Goal: Task Accomplishment & Management: Complete application form

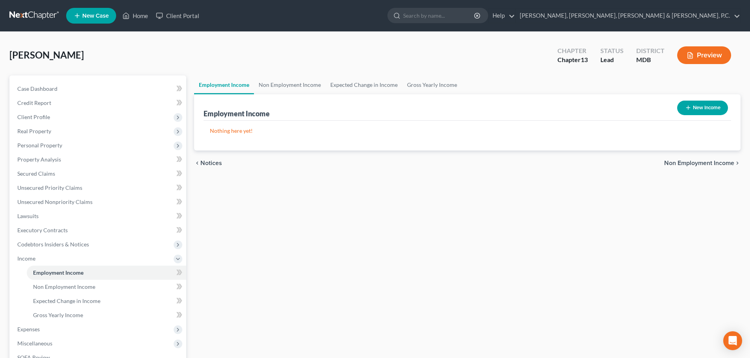
click at [711, 103] on button "New Income" at bounding box center [702, 108] width 51 height 15
select select "0"
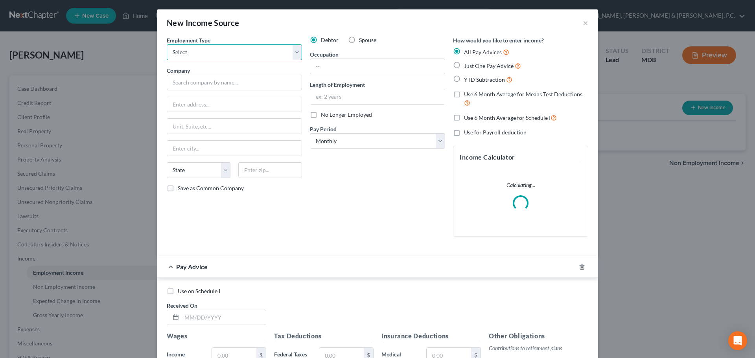
click at [256, 53] on select "Select Full or [DEMOGRAPHIC_DATA] Employment Self Employment" at bounding box center [234, 52] width 135 height 16
select select "0"
click at [167, 44] on select "Select Full or [DEMOGRAPHIC_DATA] Employment Self Employment" at bounding box center [234, 52] width 135 height 16
click at [238, 81] on input "text" at bounding box center [234, 83] width 135 height 16
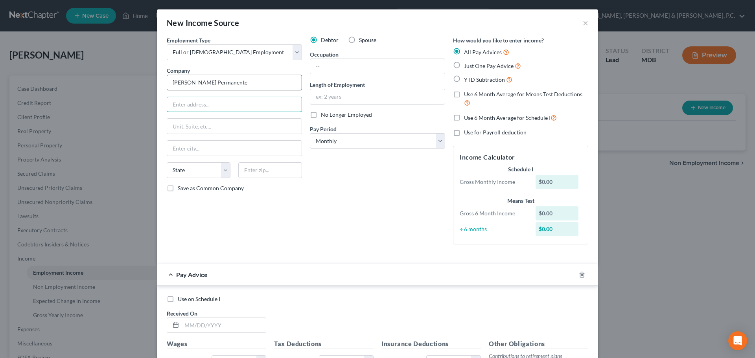
type input "[PERSON_NAME] Permanente"
type input "[STREET_ADDRESS][PERSON_NAME]"
type input "[GEOGRAPHIC_DATA]"
select select "21"
type input "20849"
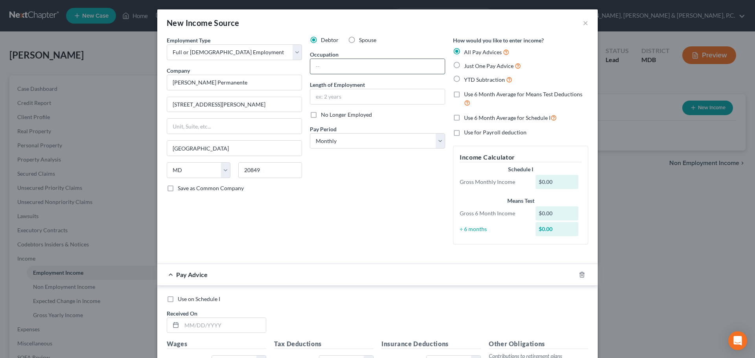
click at [351, 65] on input "text" at bounding box center [377, 66] width 135 height 15
type input "Costumer Service Representative"
click at [348, 99] on input "text" at bounding box center [377, 96] width 135 height 15
type input "10 years"
click at [335, 136] on select "Select Monthly Twice Monthly Every Other Week Weekly" at bounding box center [377, 141] width 135 height 16
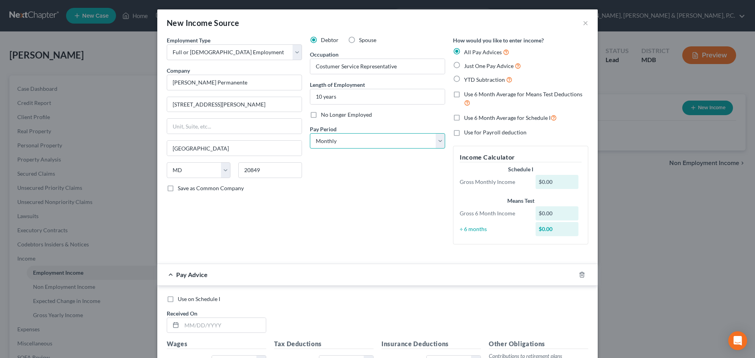
select select "2"
click at [310, 133] on select "Select Monthly Twice Monthly Every Other Week Weekly" at bounding box center [377, 141] width 135 height 16
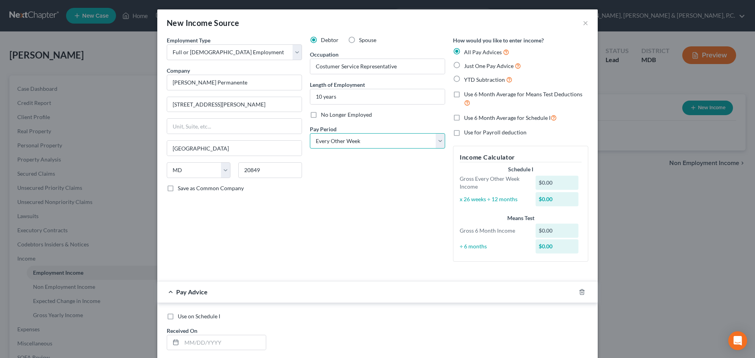
scroll to position [157, 0]
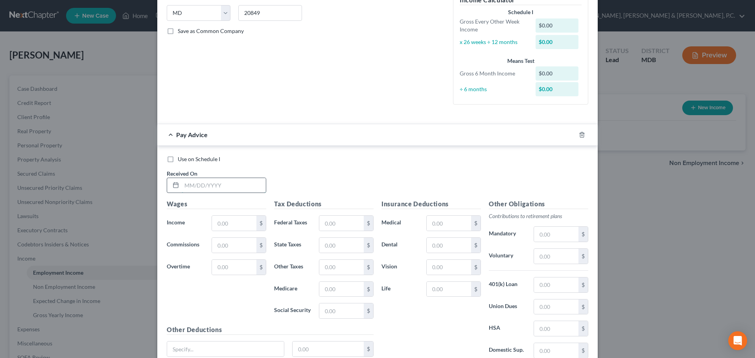
click at [246, 189] on input "text" at bounding box center [224, 185] width 84 height 15
type input "[DATE]"
type input "4,079.65"
click at [245, 223] on input "4,079.65" at bounding box center [234, 223] width 44 height 15
click at [248, 267] on input "text" at bounding box center [234, 267] width 44 height 15
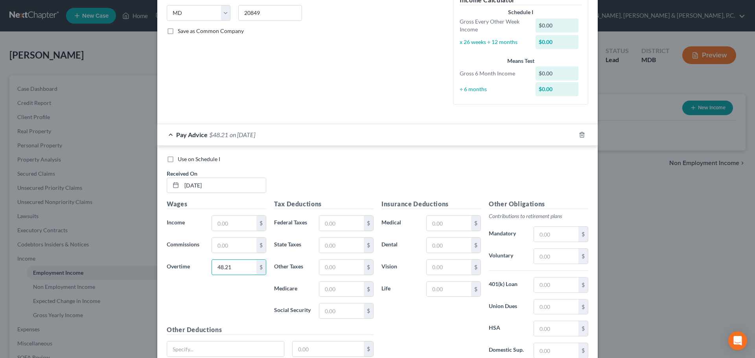
type input "48.21"
drag, startPoint x: 245, startPoint y: 222, endPoint x: 249, endPoint y: 218, distance: 5.4
click at [245, 222] on input "text" at bounding box center [234, 223] width 44 height 15
type input "3,947.62"
click at [458, 290] on input "text" at bounding box center [449, 289] width 44 height 15
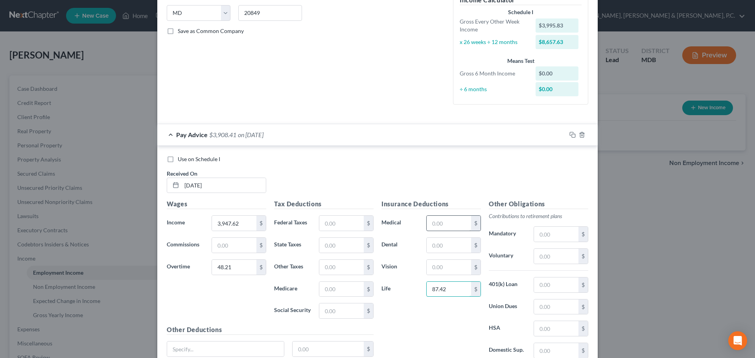
type input "87.42"
click at [458, 227] on input "text" at bounding box center [449, 223] width 44 height 15
type input "19.57"
click at [547, 255] on input "text" at bounding box center [556, 256] width 44 height 15
type input "79.92"
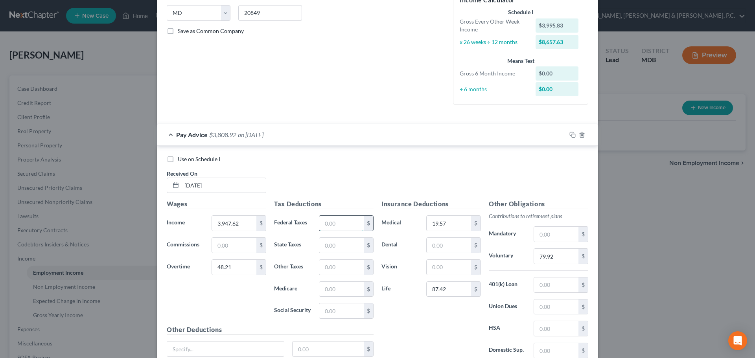
click at [349, 221] on input "text" at bounding box center [341, 223] width 44 height 15
type input "421.96"
type input "268.44"
type input "58.82"
type input "251.50"
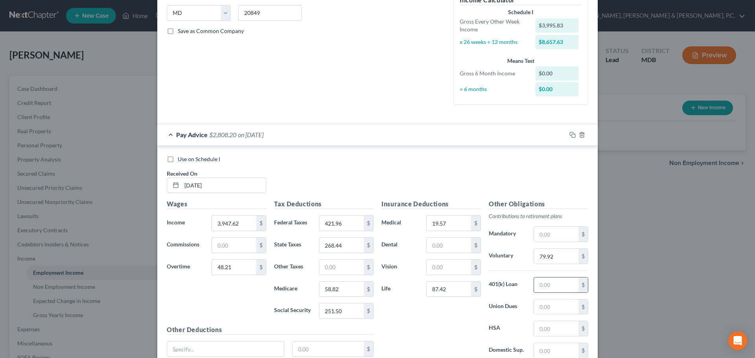
click at [545, 287] on input "text" at bounding box center [556, 285] width 44 height 15
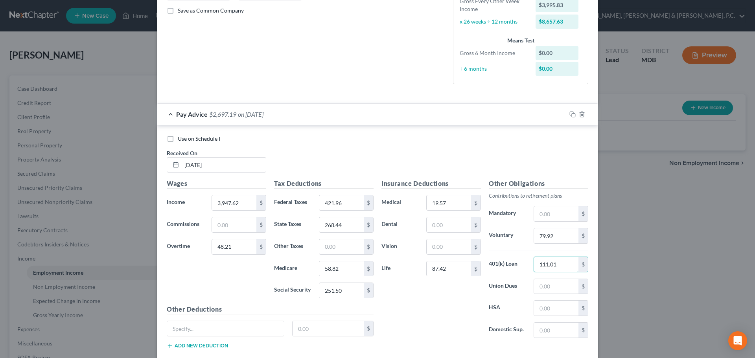
scroll to position [197, 0]
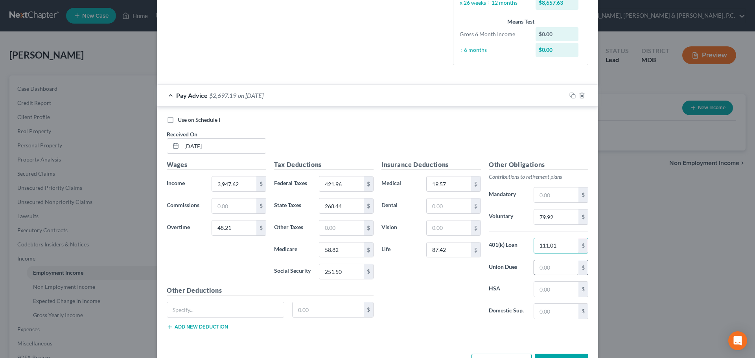
type input "111.01"
click at [541, 269] on input "text" at bounding box center [556, 267] width 44 height 15
type input "24.67"
click at [456, 250] on input "87.42" at bounding box center [449, 250] width 44 height 15
type input "8.19"
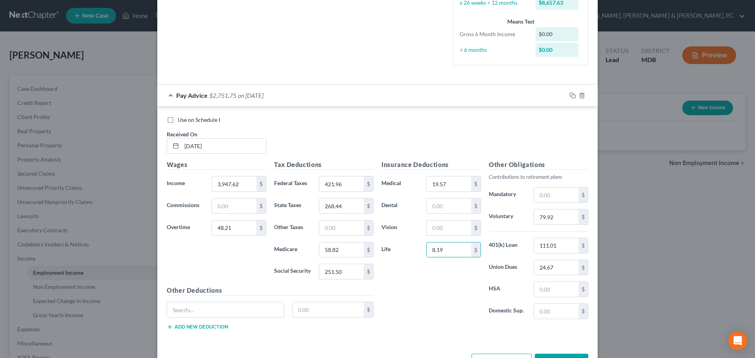
click at [401, 273] on div "Insurance Deductions Medical 19.57 $ Dental $ Vision $ Life 8.19 $" at bounding box center [431, 243] width 107 height 166
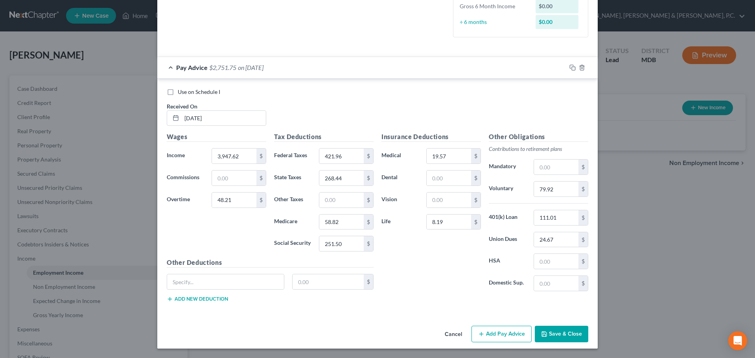
click at [484, 329] on button "Add Pay Advice" at bounding box center [502, 334] width 60 height 17
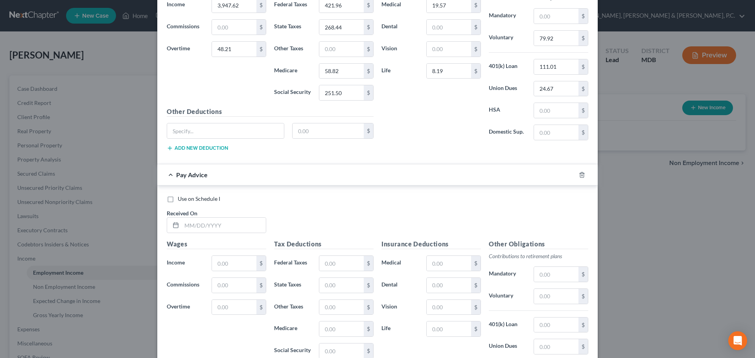
scroll to position [378, 0]
click at [190, 225] on input "text" at bounding box center [224, 223] width 84 height 15
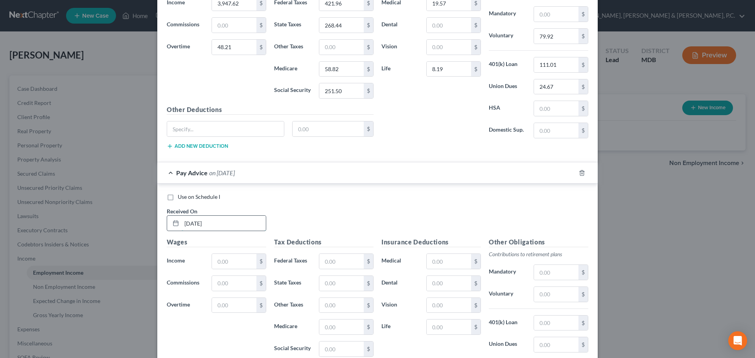
type input "[DATE]"
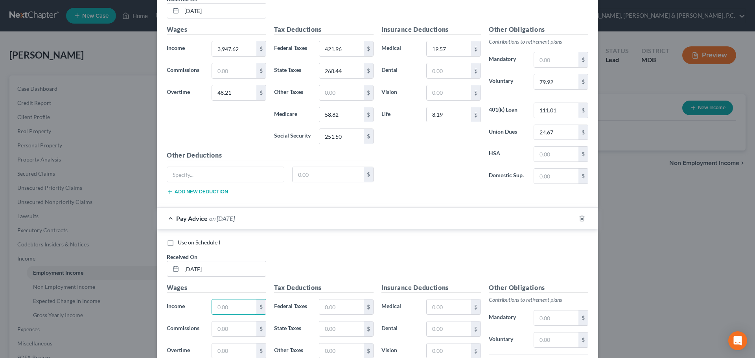
scroll to position [299, 0]
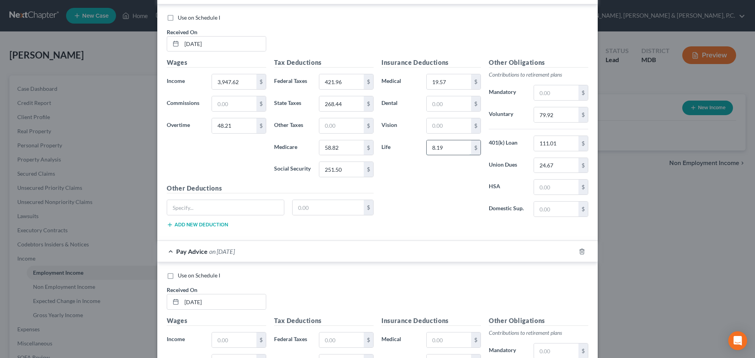
click at [447, 150] on input "8.19" at bounding box center [449, 147] width 44 height 15
type input "92.01"
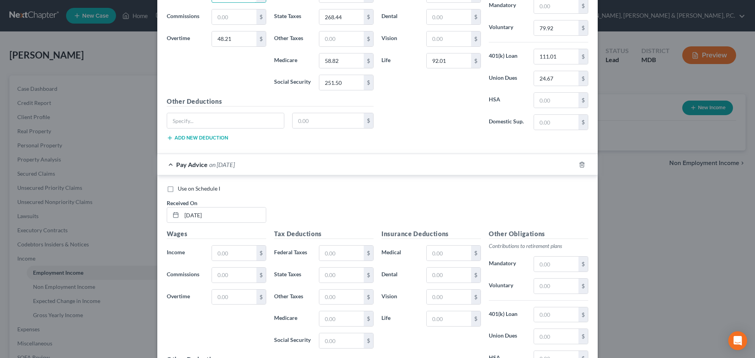
scroll to position [404, 0]
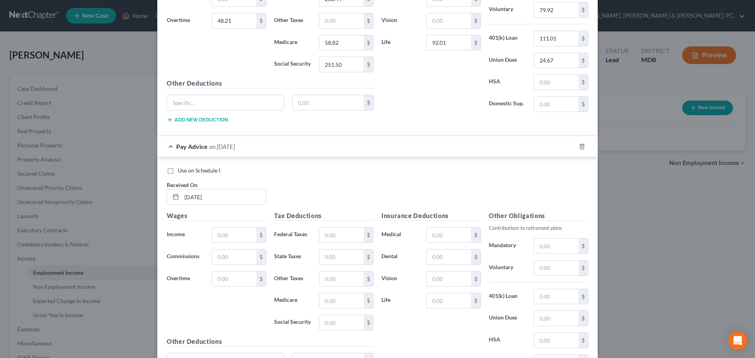
type input "4,031.44"
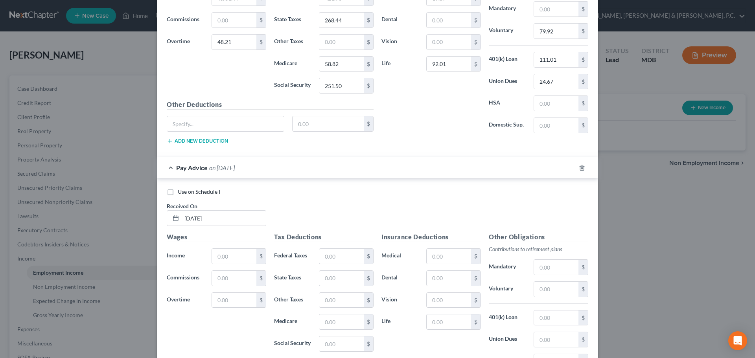
scroll to position [374, 0]
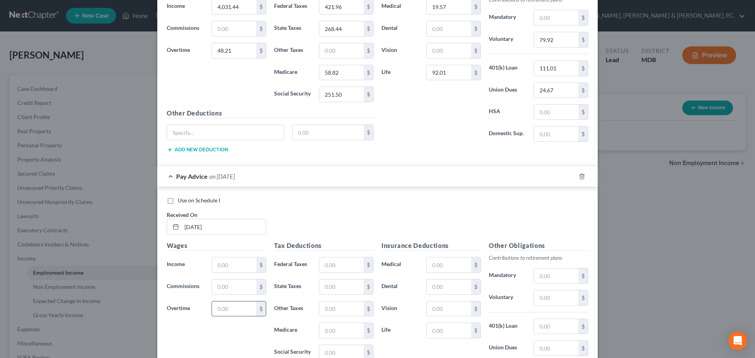
drag, startPoint x: 239, startPoint y: 309, endPoint x: 251, endPoint y: 312, distance: 12.9
click at [239, 309] on input "text" at bounding box center [234, 309] width 44 height 15
click at [246, 308] on input "text" at bounding box center [234, 309] width 44 height 15
type input "29.51"
click at [242, 266] on input "text" at bounding box center [234, 265] width 44 height 15
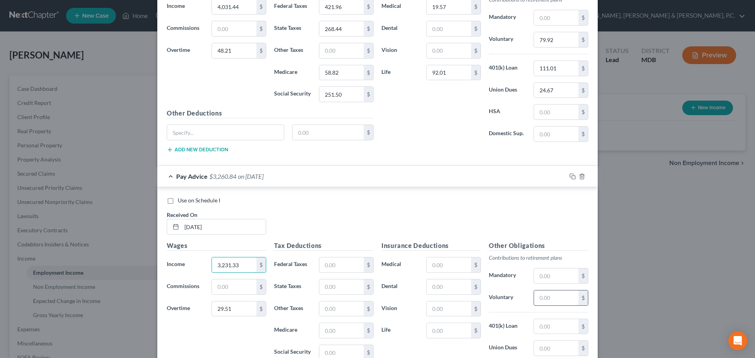
type input "3,231.33"
click at [543, 296] on input "text" at bounding box center [556, 298] width 44 height 15
type input "6.54"
click at [464, 264] on input "text" at bounding box center [449, 265] width 44 height 15
type input "19.57"
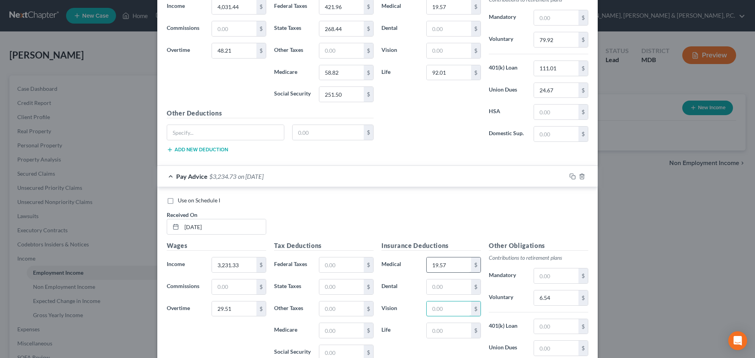
type input "9"
type input "92.01"
click at [547, 326] on input "text" at bounding box center [556, 326] width 44 height 15
type input "111.01"
type input "24.67"
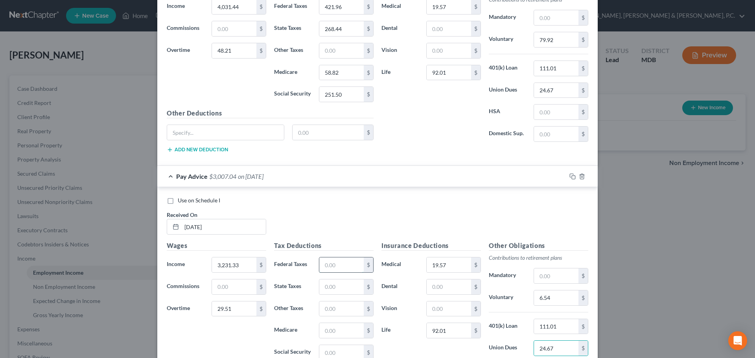
click at [346, 264] on input "text" at bounding box center [341, 265] width 44 height 15
type input "263.97"
type input "204.64"
type input "46.95"
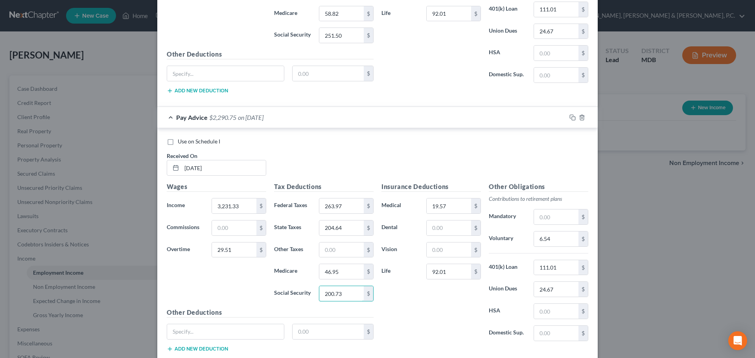
scroll to position [415, 0]
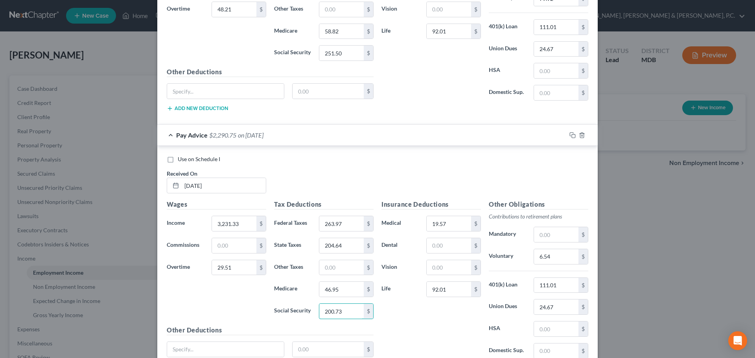
type input "200.73"
click at [540, 256] on input "6.54" at bounding box center [556, 256] width 44 height 15
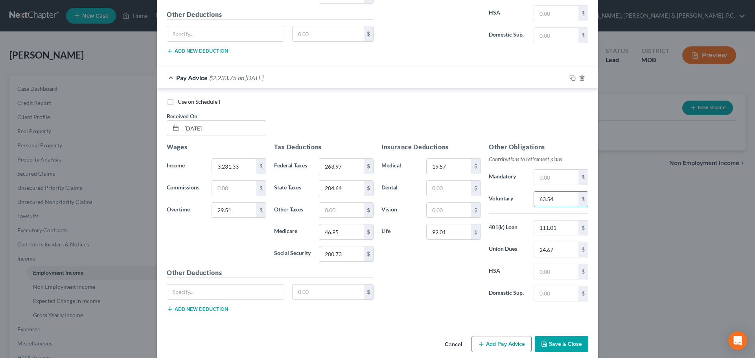
scroll to position [483, 0]
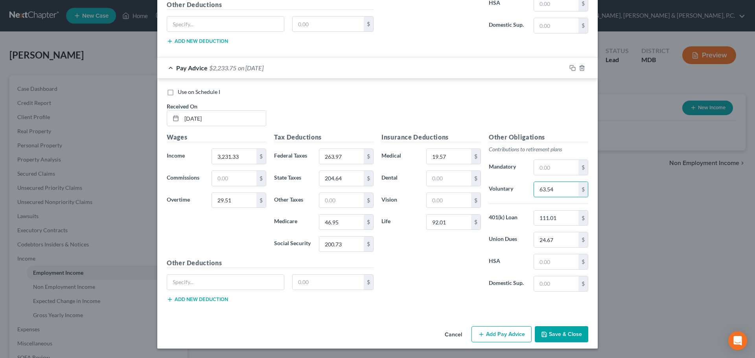
type input "63.54"
click at [503, 337] on button "Add Pay Advice" at bounding box center [502, 335] width 60 height 17
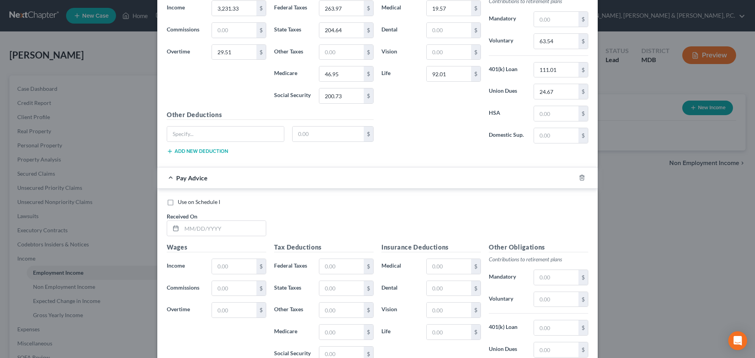
scroll to position [633, 0]
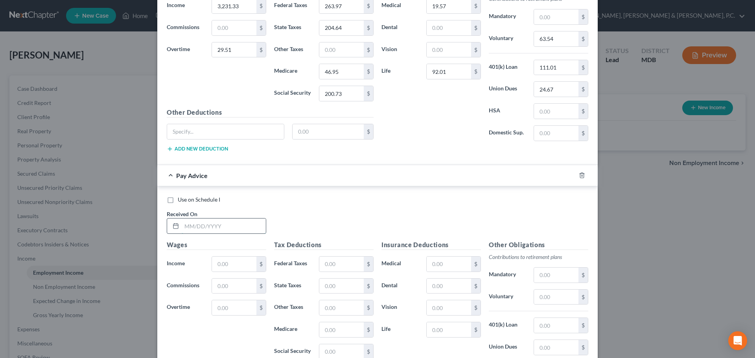
click at [222, 225] on input "text" at bounding box center [224, 226] width 84 height 15
type input "[DATE]"
click at [225, 306] on input "text" at bounding box center [234, 308] width 44 height 15
click at [238, 305] on input "text" at bounding box center [234, 308] width 44 height 15
type input "43.44"
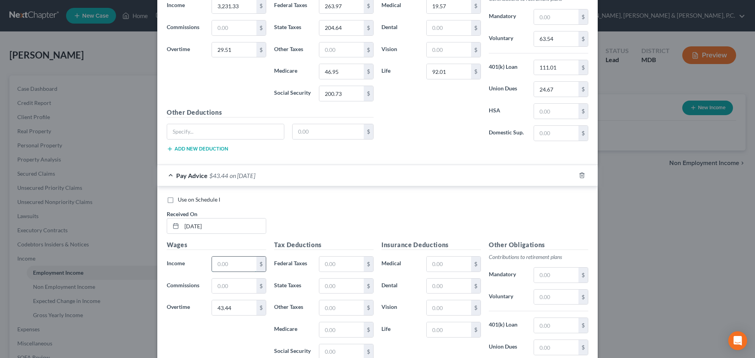
click at [244, 260] on input "text" at bounding box center [234, 264] width 44 height 15
type input "3,231.33"
click at [447, 263] on input "text" at bounding box center [449, 264] width 44 height 15
type input "19.57"
click at [445, 326] on input "text" at bounding box center [449, 330] width 44 height 15
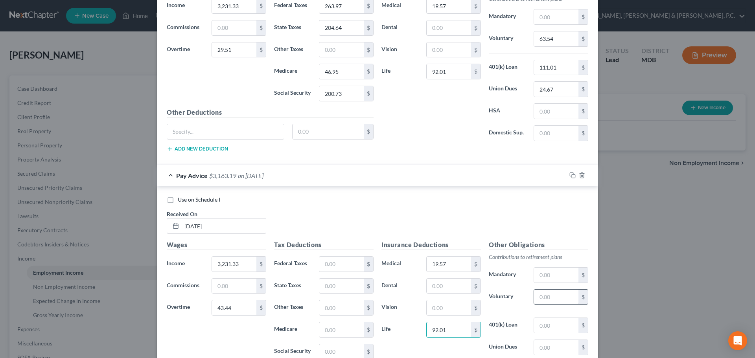
type input "92.01"
click at [561, 294] on input "text" at bounding box center [556, 297] width 44 height 15
type input "63.82"
type input "111.01"
type input "24.67"
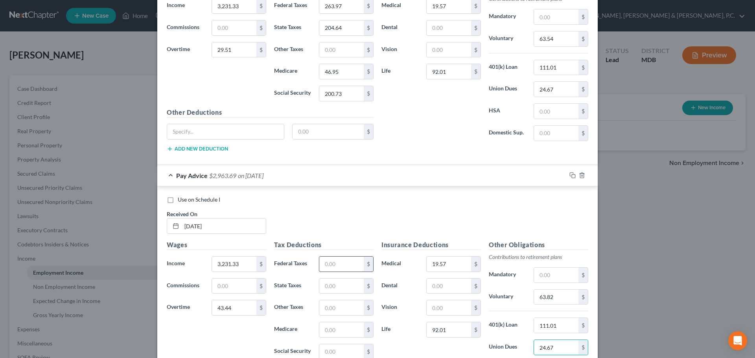
click at [340, 266] on input "text" at bounding box center [341, 264] width 44 height 15
type input "265.61"
type input "205.73"
type input "47.14"
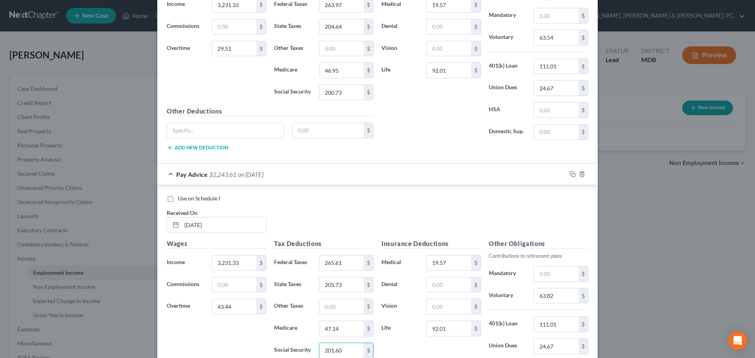
type input "201.60"
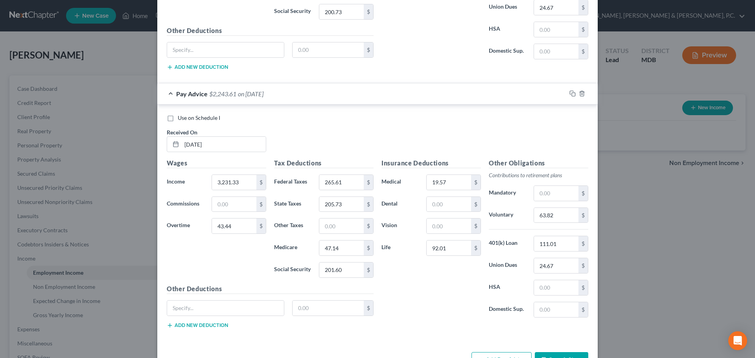
scroll to position [741, 0]
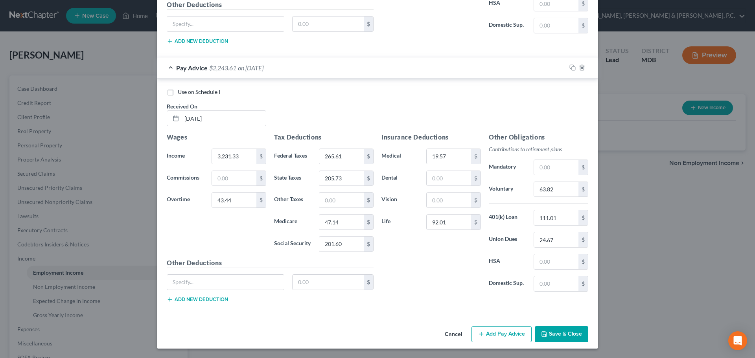
click at [502, 337] on button "Add Pay Advice" at bounding box center [502, 335] width 60 height 17
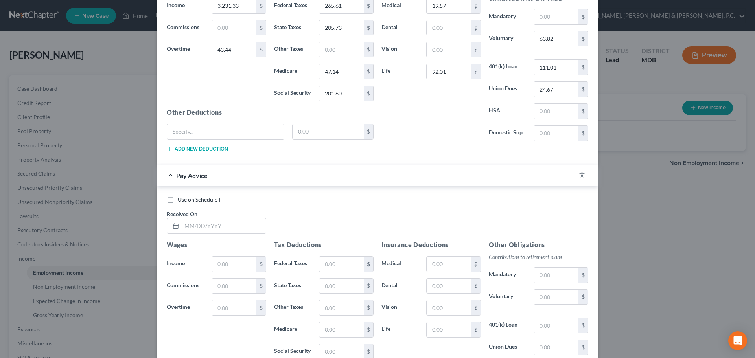
scroll to position [895, 0]
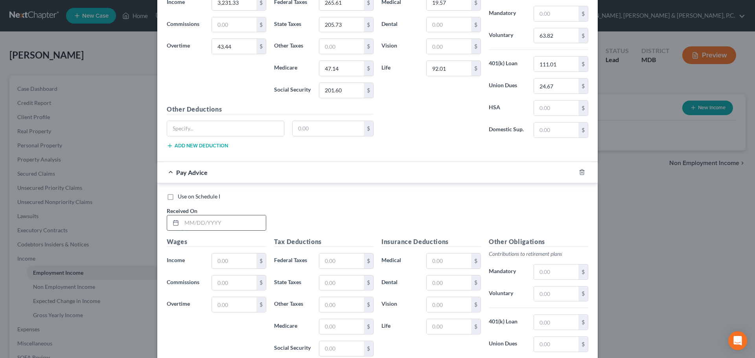
click at [232, 221] on input "text" at bounding box center [224, 223] width 84 height 15
type input "[DATE]"
click at [226, 306] on input "text" at bounding box center [234, 304] width 44 height 15
click at [236, 303] on input "text" at bounding box center [234, 304] width 44 height 15
type input "26.68"
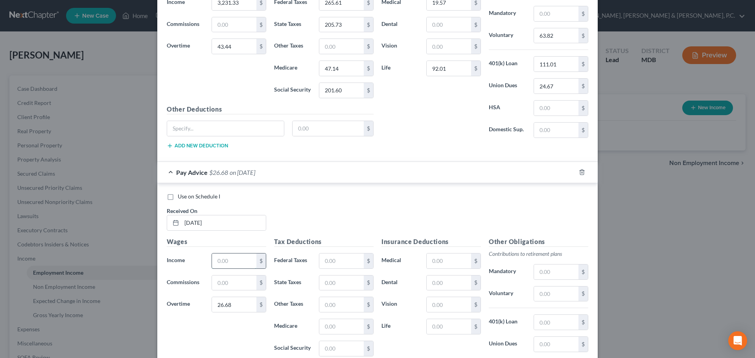
click at [249, 262] on input "text" at bounding box center [234, 261] width 44 height 15
type input "3,230.55"
click at [449, 256] on input "text" at bounding box center [449, 261] width 44 height 15
type input "19.57"
type input "92.01"
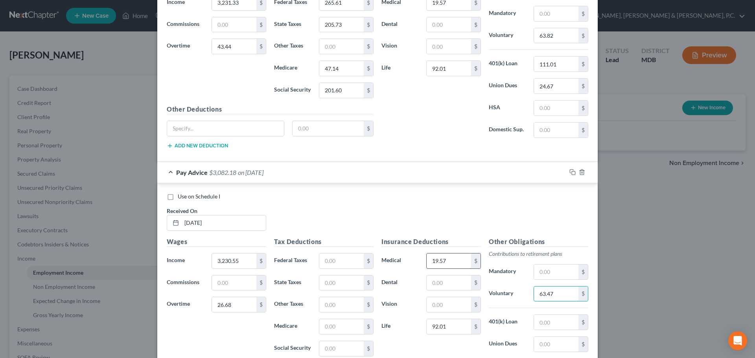
type input "63.47"
type input "111.01"
type input "24.67"
click at [354, 254] on input "text" at bounding box center [341, 261] width 44 height 15
type input "263.55"
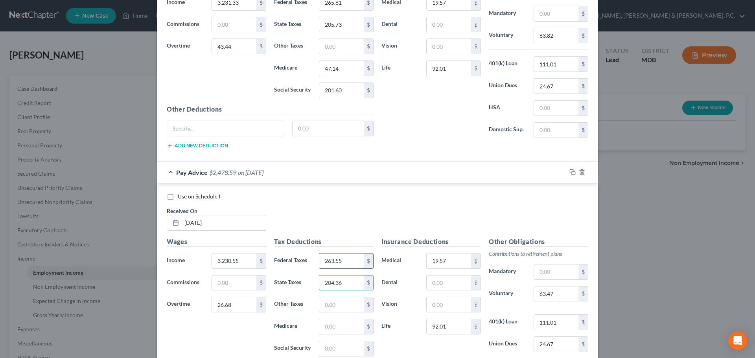
type input "204.36"
type input "46.90"
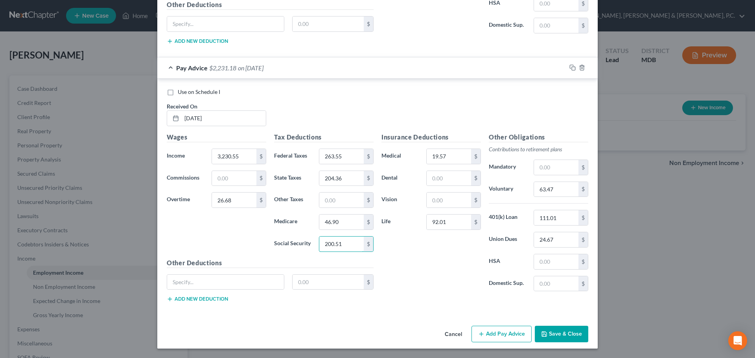
type input "200.51"
click at [488, 332] on button "Add Pay Advice" at bounding box center [502, 334] width 60 height 17
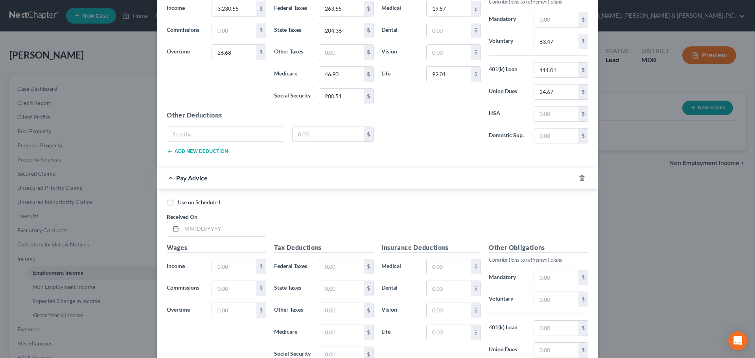
scroll to position [1153, 0]
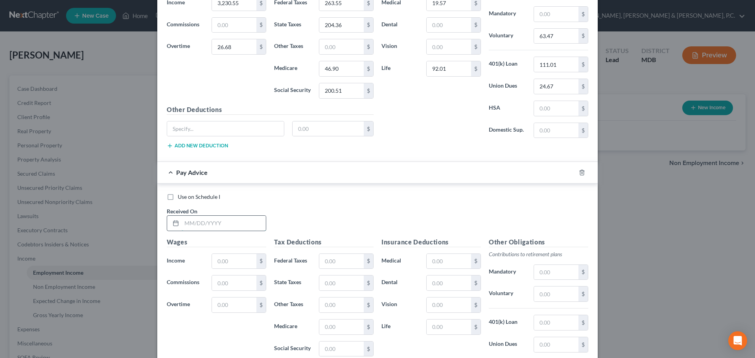
click at [235, 219] on input "text" at bounding box center [224, 223] width 84 height 15
type input "[DATE]"
click at [248, 302] on input "text" at bounding box center [234, 305] width 44 height 15
type input "33.59"
click at [249, 255] on input "text" at bounding box center [234, 261] width 44 height 15
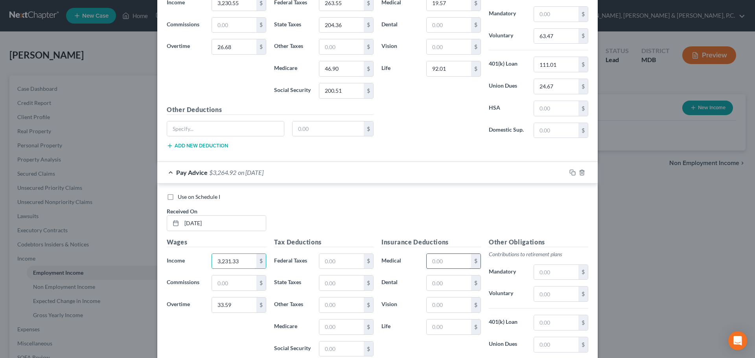
type input "3,231.33"
click at [431, 257] on input "text" at bounding box center [449, 261] width 44 height 15
type input "19.57"
type input "92.01"
type input "63.62"
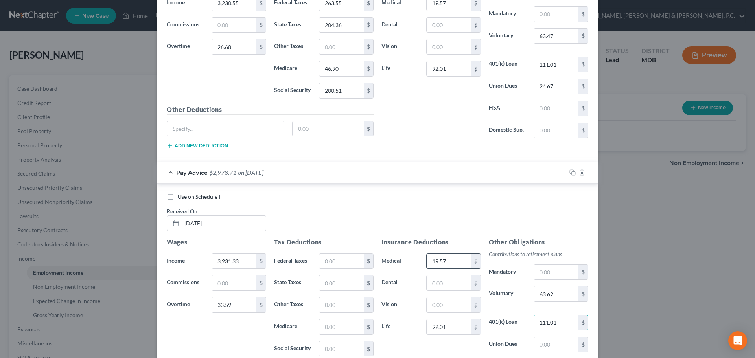
type input "111.01"
type input "24.67"
click at [352, 262] on input "text" at bounding box center [341, 261] width 44 height 15
type input "264.45"
type input "204.96"
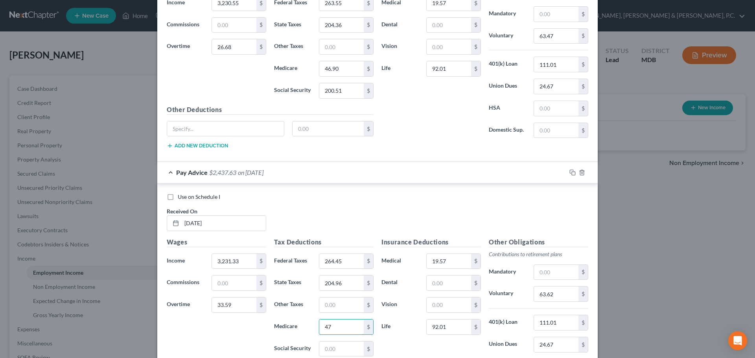
type input "47"
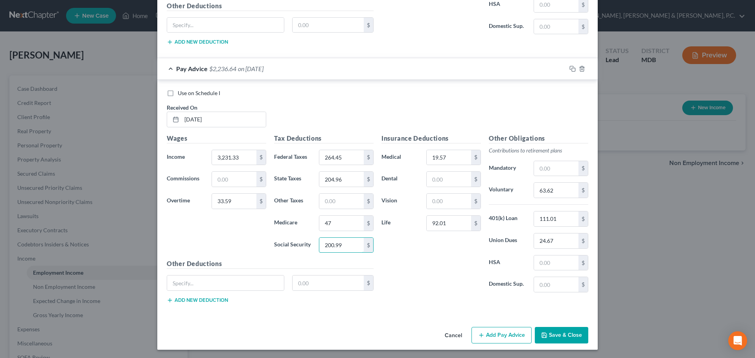
scroll to position [1258, 0]
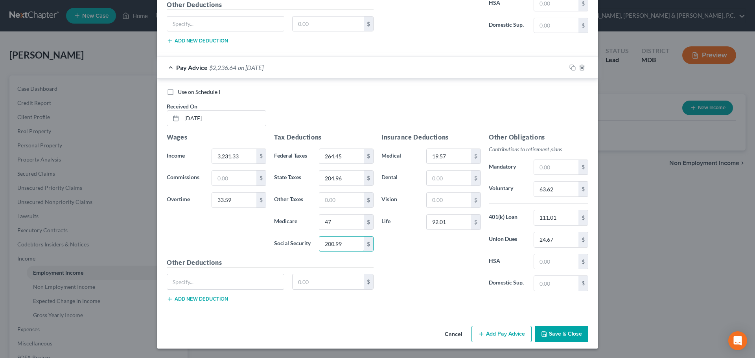
type input "200.99"
click at [500, 332] on button "Add Pay Advice" at bounding box center [502, 334] width 60 height 17
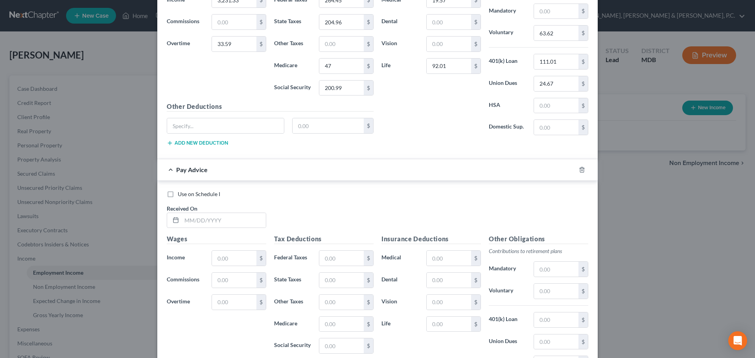
scroll to position [1404, 0]
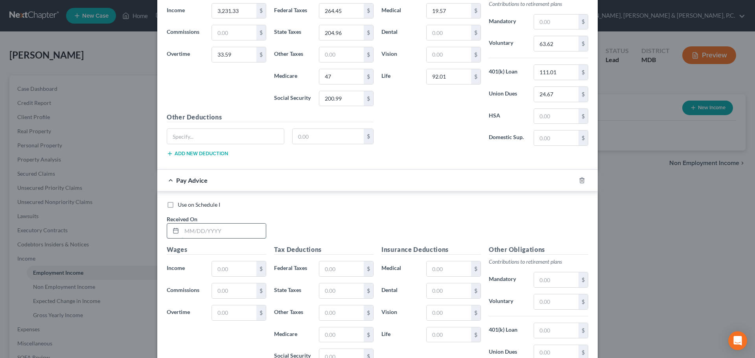
click at [228, 227] on input "text" at bounding box center [224, 231] width 84 height 15
type input "[DATE]"
type input "3,231.33"
type input "264.45"
type input "204.96"
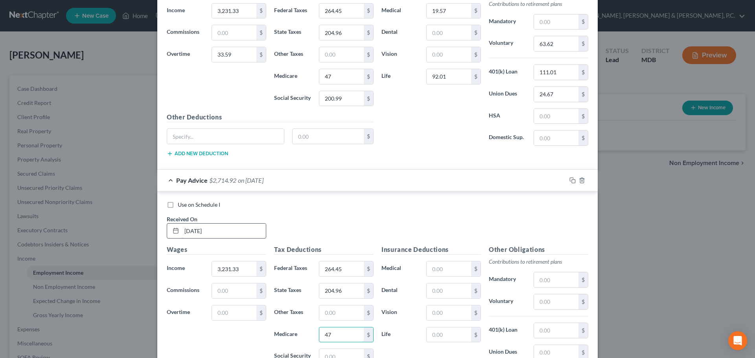
type input "47"
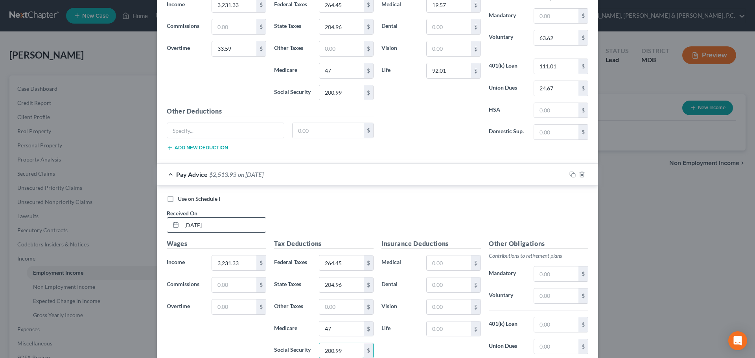
type input "200.99"
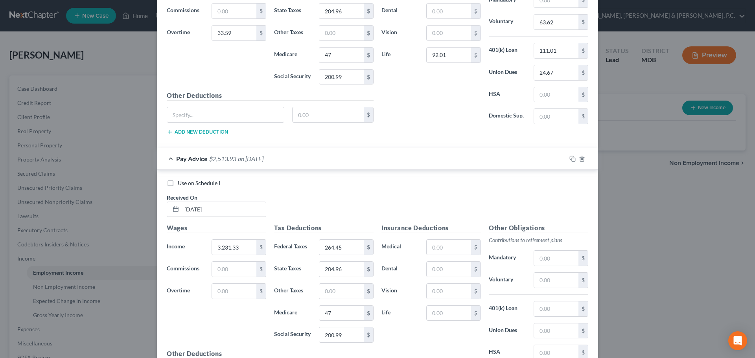
scroll to position [1410, 0]
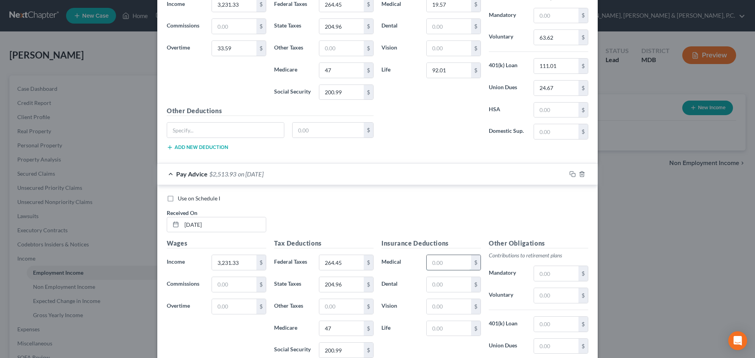
click at [427, 261] on input "text" at bounding box center [449, 262] width 44 height 15
type input "19.57"
type input "92.01"
type input "63.62"
type input "111.01"
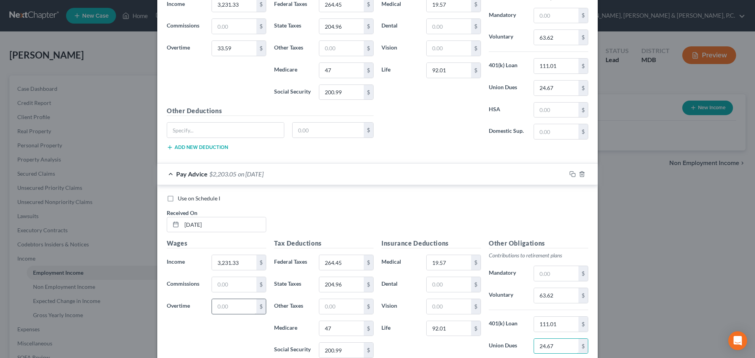
type input "24.67"
click at [230, 310] on input "text" at bounding box center [234, 306] width 44 height 15
type input "33.59"
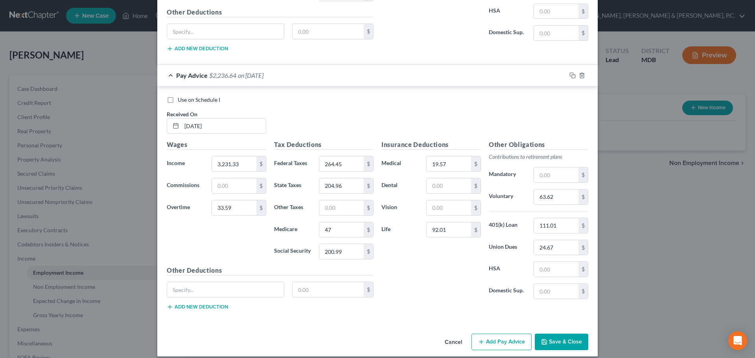
scroll to position [1517, 0]
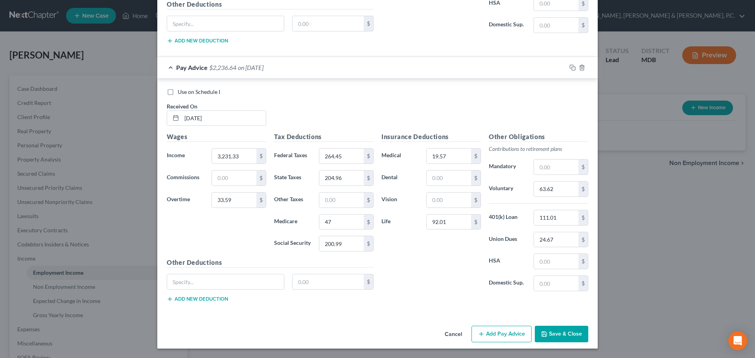
click at [507, 334] on button "Add Pay Advice" at bounding box center [502, 334] width 60 height 17
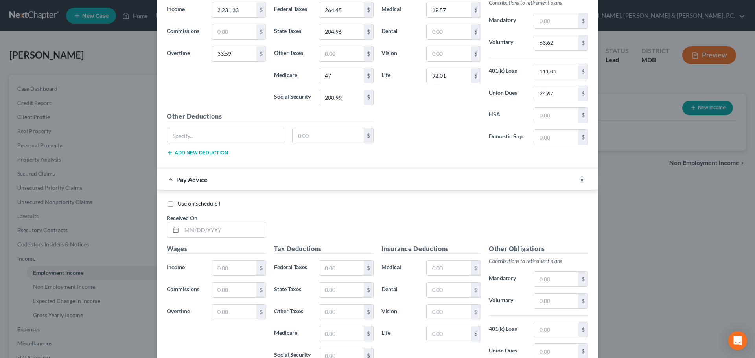
scroll to position [1668, 0]
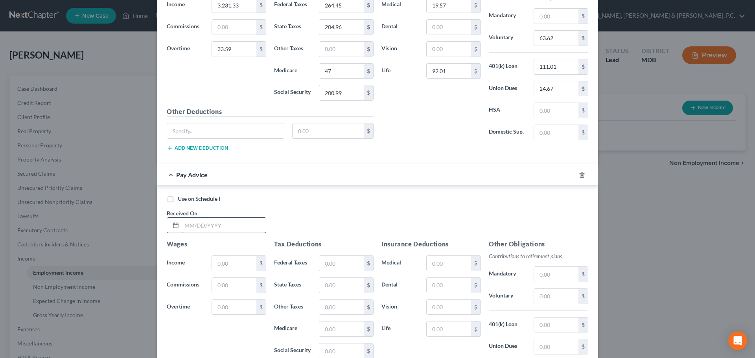
click at [234, 225] on input "text" at bounding box center [224, 225] width 84 height 15
type input "[DATE]"
click at [250, 305] on input "text" at bounding box center [234, 307] width 44 height 15
type input "51.29"
drag, startPoint x: 235, startPoint y: 258, endPoint x: 245, endPoint y: 262, distance: 10.6
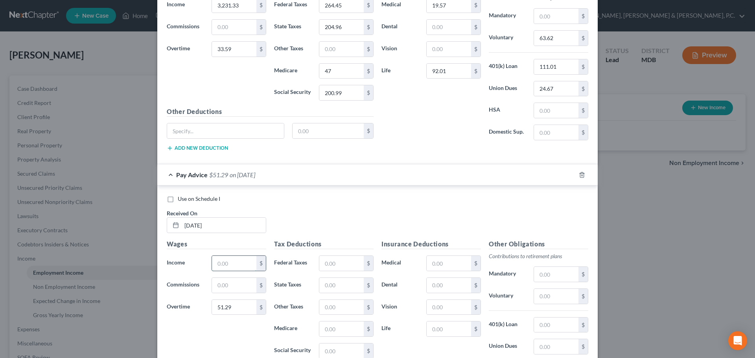
click at [236, 262] on input "text" at bounding box center [234, 263] width 44 height 15
type input "3,231.45"
click at [440, 264] on input "text" at bounding box center [449, 263] width 44 height 15
type input "19.57"
type input "92.01"
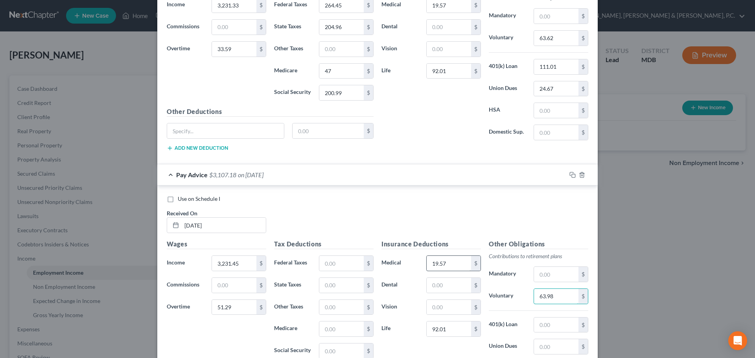
type input "63.98"
type input "111.01"
type input "24.67"
click at [343, 258] on input "text" at bounding box center [341, 263] width 44 height 15
type input "266.55"
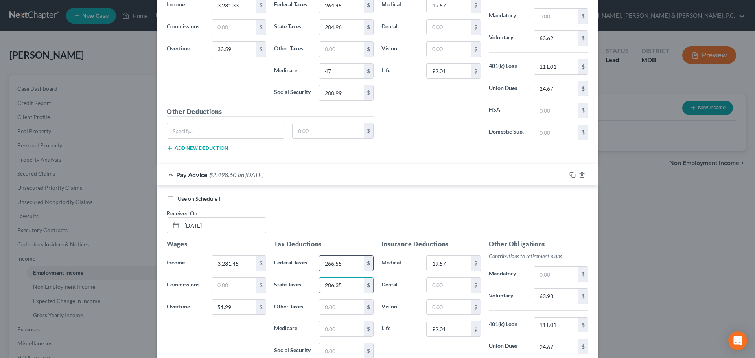
type input "206.35"
type input "47.27"
type input "202.09"
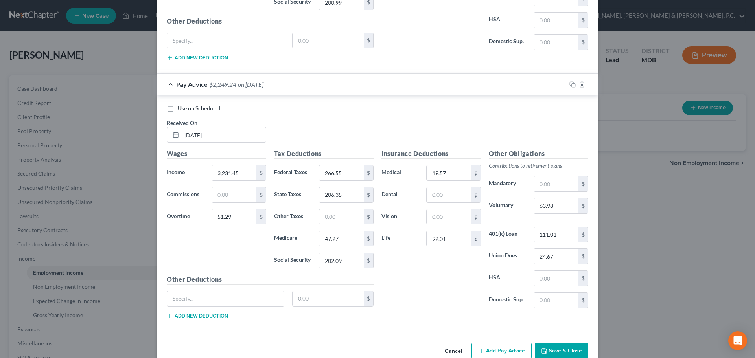
scroll to position [1775, 0]
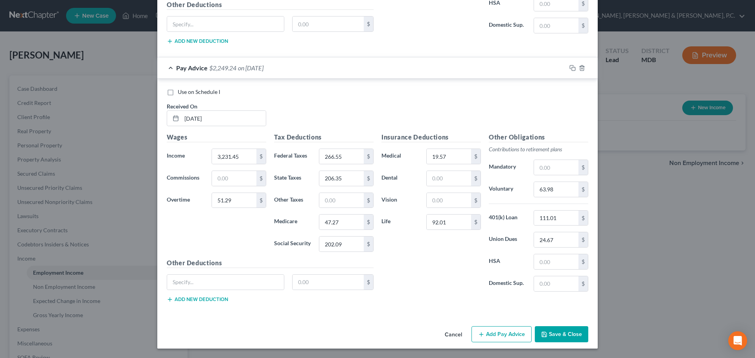
click at [513, 335] on button "Add Pay Advice" at bounding box center [502, 335] width 60 height 17
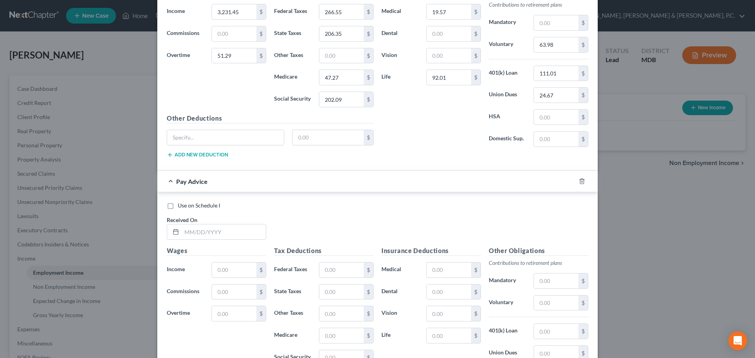
scroll to position [1925, 0]
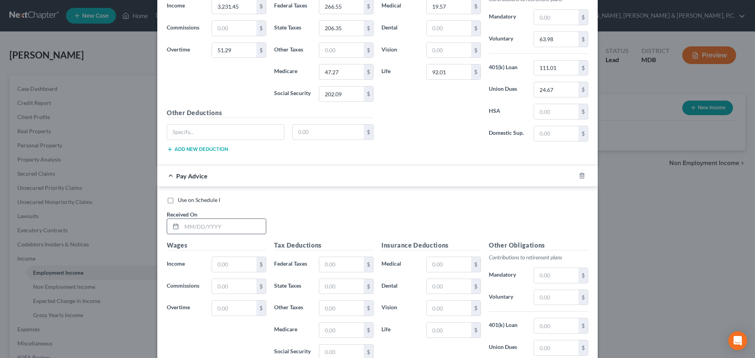
click at [235, 228] on input "text" at bounding box center [224, 226] width 84 height 15
type input "[DATE]"
click at [456, 260] on input "text" at bounding box center [449, 264] width 44 height 15
type input "19.57"
type input "92.01"
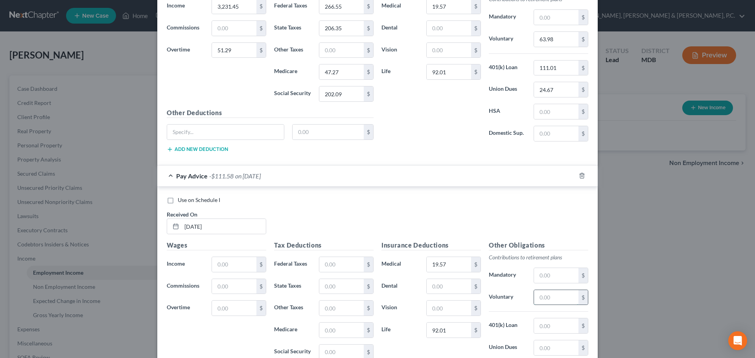
click at [545, 294] on input "text" at bounding box center [556, 297] width 44 height 15
type input "63.62"
type input "111.01"
type input "24.67"
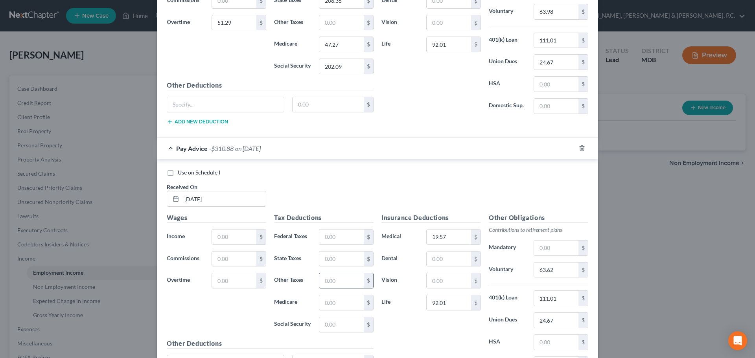
scroll to position [1947, 0]
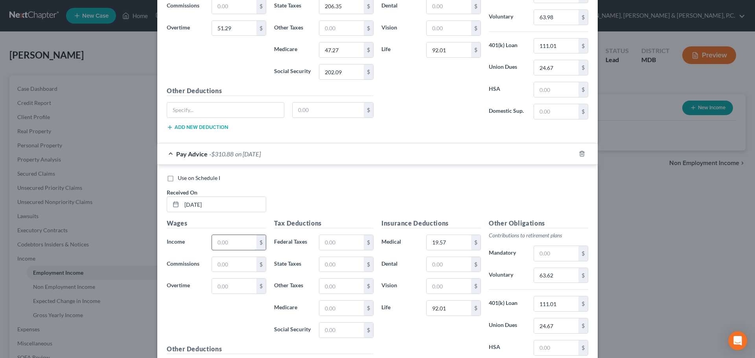
click at [238, 244] on input "text" at bounding box center [234, 242] width 44 height 15
type input "3,231.33"
type input "33.59"
click at [345, 242] on input "text" at bounding box center [341, 242] width 44 height 15
type input "264.45"
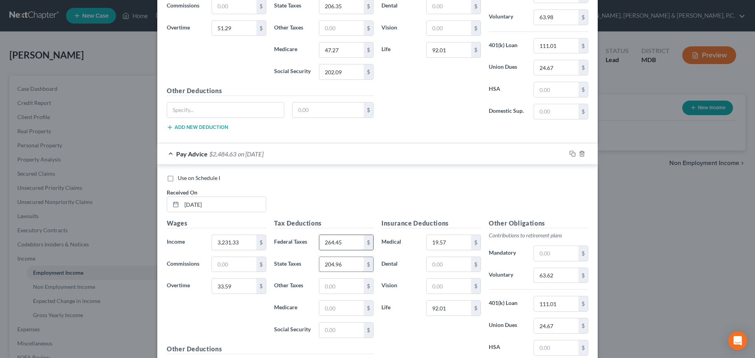
type input "204.96"
type input "47"
type input "200.99"
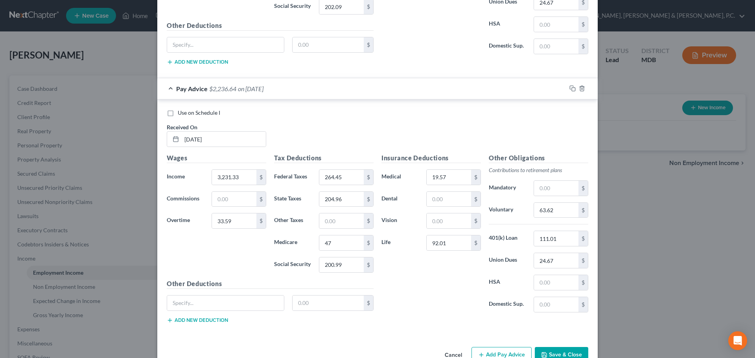
scroll to position [2033, 0]
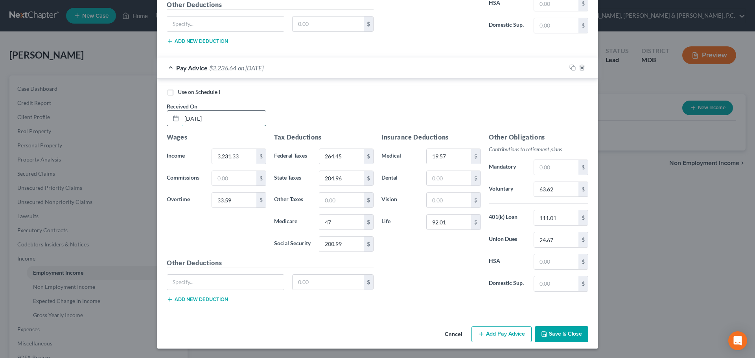
click at [195, 117] on input "[DATE]" at bounding box center [224, 118] width 84 height 15
type input "[DATE]"
click at [488, 333] on button "Add Pay Advice" at bounding box center [502, 335] width 60 height 17
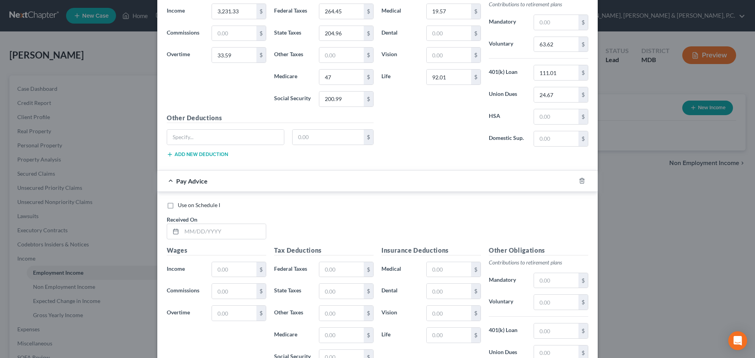
scroll to position [2185, 0]
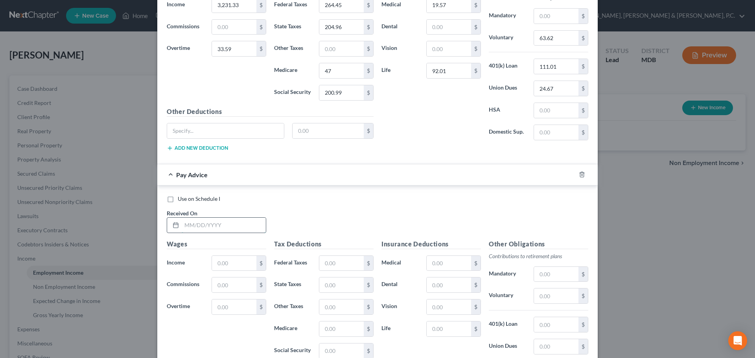
click at [221, 227] on input "text" at bounding box center [224, 225] width 84 height 15
type input "[DATE]"
type input "2,569.61"
type input "182.68"
type input "157.88"
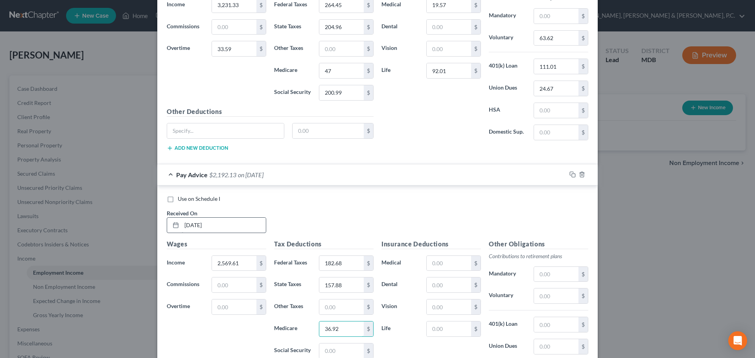
type input "36.92"
type input "150.79"
click at [442, 260] on input "text" at bounding box center [449, 263] width 44 height 15
type input "19.57"
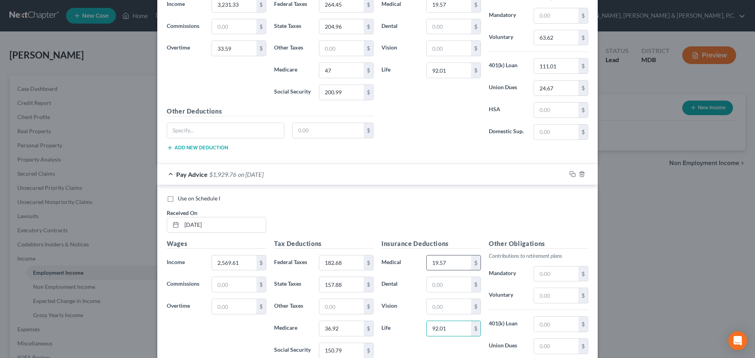
type input "92.01"
type input "49.72"
type input "111.01"
type input "24.67"
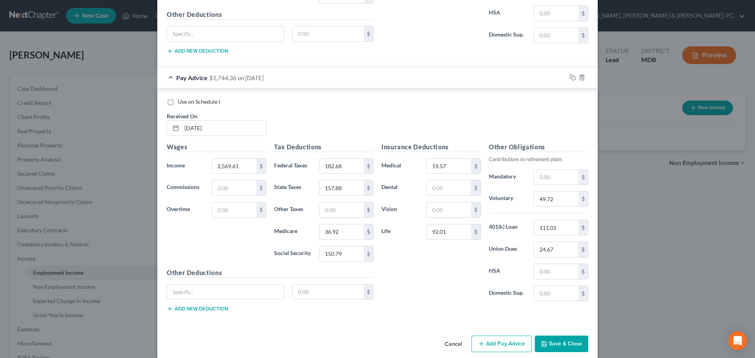
scroll to position [2292, 0]
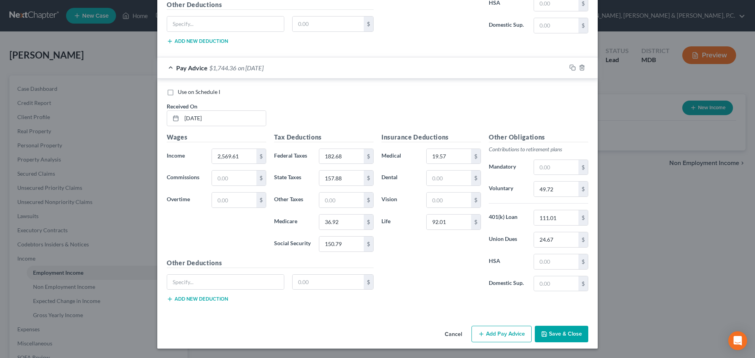
click at [510, 332] on button "Add Pay Advice" at bounding box center [502, 334] width 60 height 17
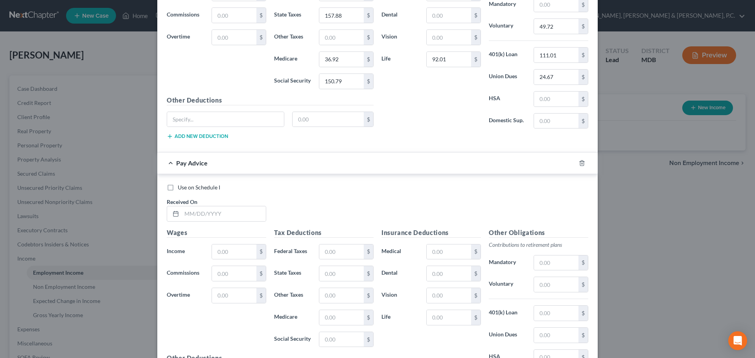
scroll to position [2441, 0]
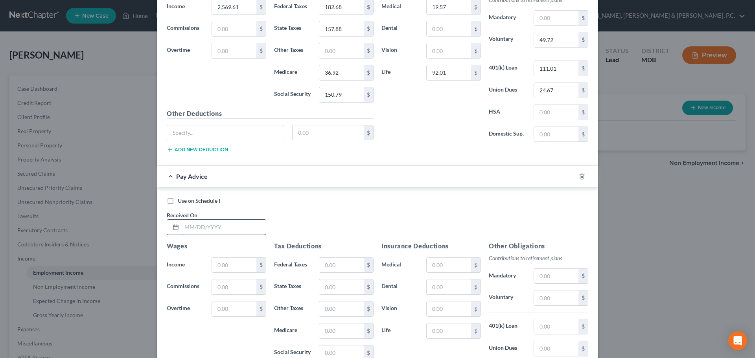
click at [247, 225] on input "text" at bounding box center [224, 227] width 84 height 15
type input "[DATE]"
type input "2,629.29"
type input "189.70"
type input "161.58"
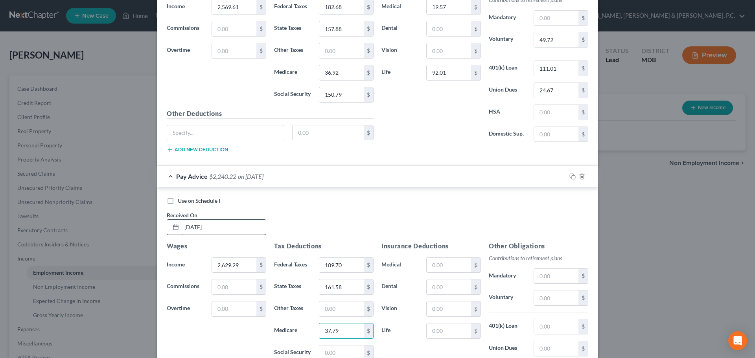
type input "37.79"
type input "155.44"
click at [458, 264] on input "text" at bounding box center [449, 263] width 44 height 15
type input "19.57"
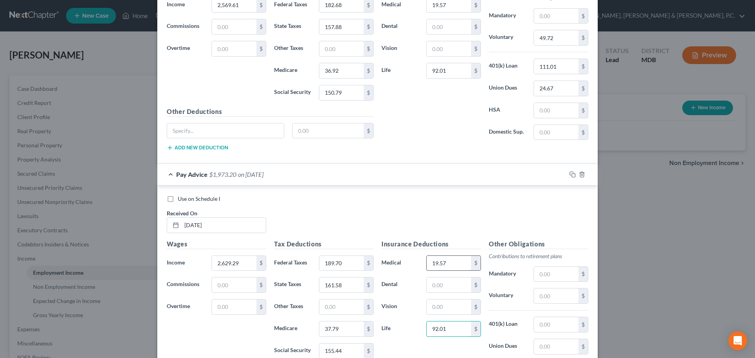
type input "92.01"
type input "4"
type input "50.91"
type input "111.01"
type input "24.67"
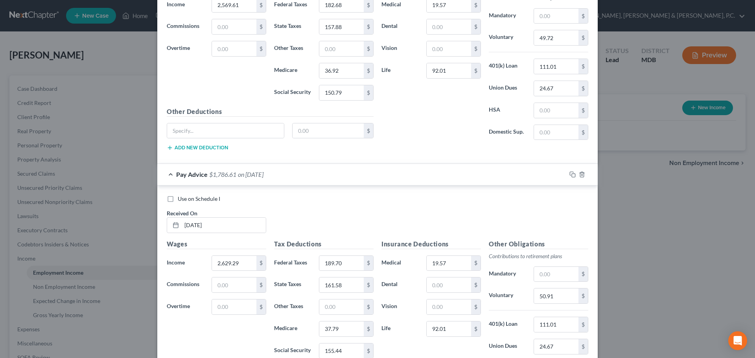
scroll to position [2550, 0]
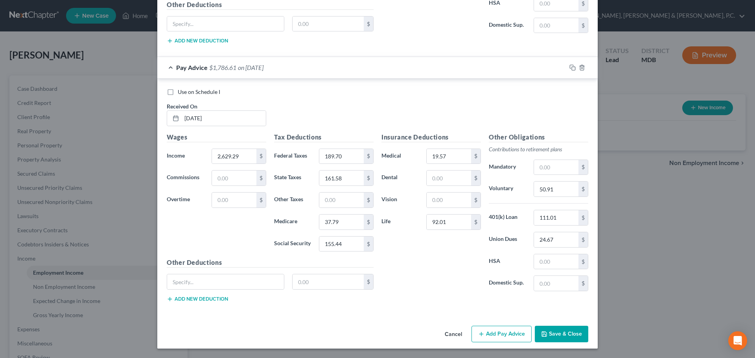
click at [513, 332] on button "Add Pay Advice" at bounding box center [502, 334] width 60 height 17
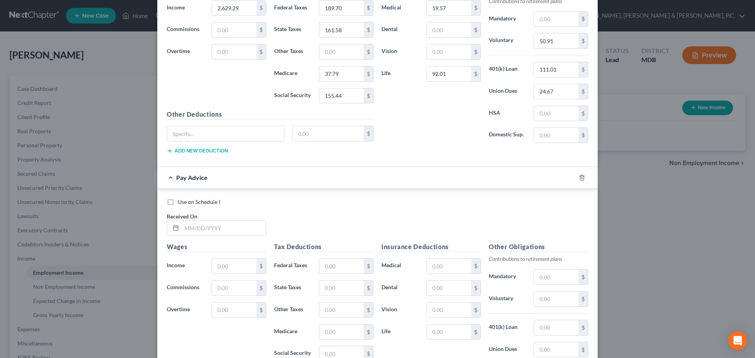
scroll to position [2702, 0]
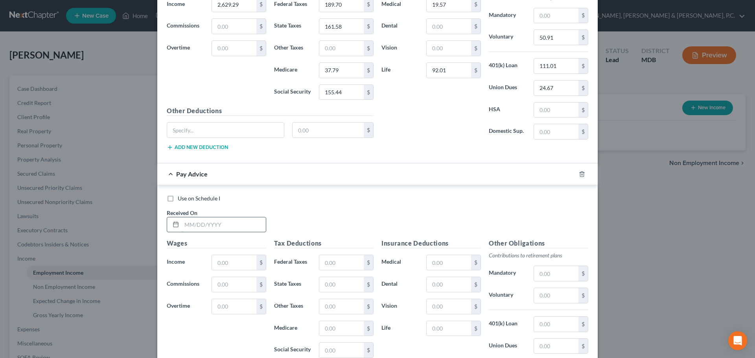
click at [231, 223] on input "text" at bounding box center [224, 225] width 84 height 15
type input "[DATE]"
type input "2,472.67"
type input "171.28"
type input "151.87"
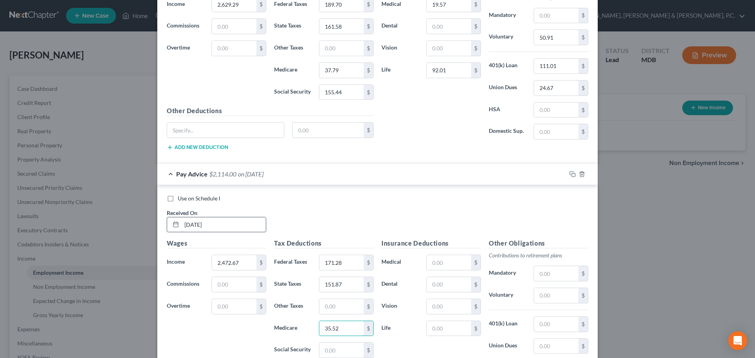
type input "35.52"
type input "141.56"
click at [462, 261] on input "text" at bounding box center [449, 262] width 44 height 15
type input "19.57"
type input "92.01"
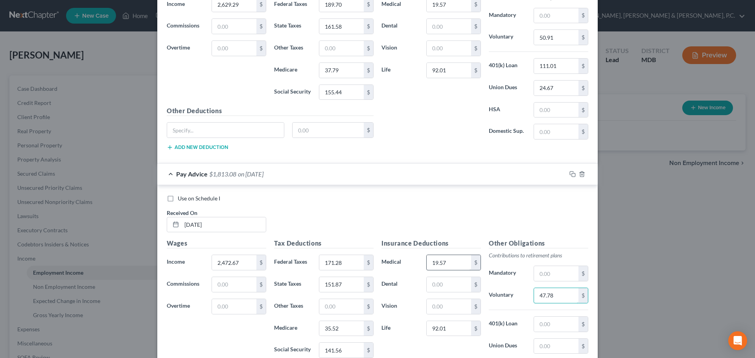
type input "47.78"
type input "111.01"
type input "24.67"
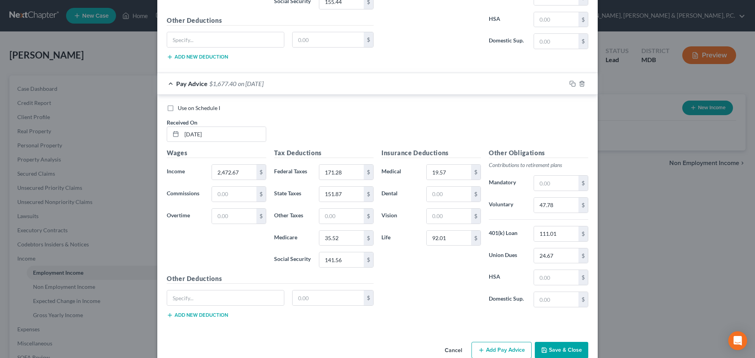
scroll to position [2809, 0]
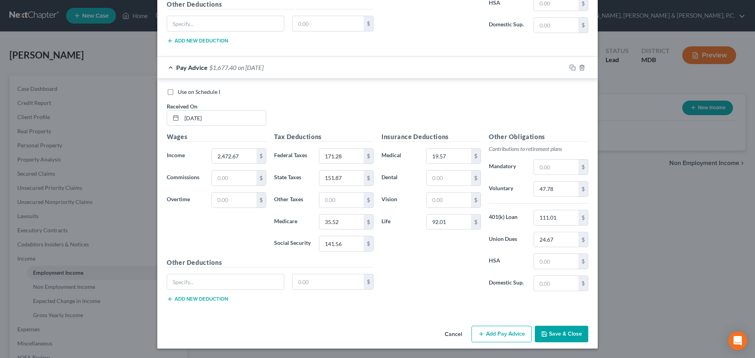
click at [514, 336] on button "Add Pay Advice" at bounding box center [502, 334] width 60 height 17
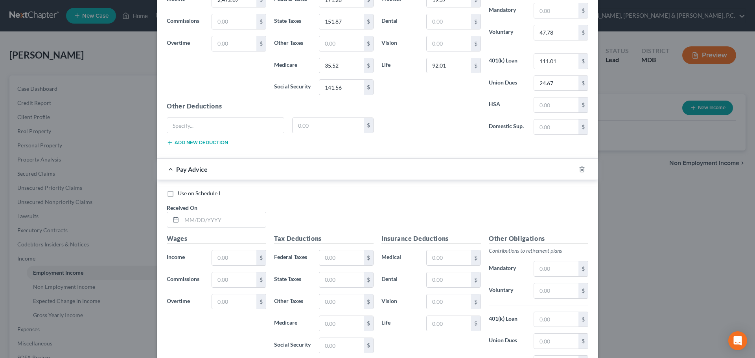
scroll to position [2962, 0]
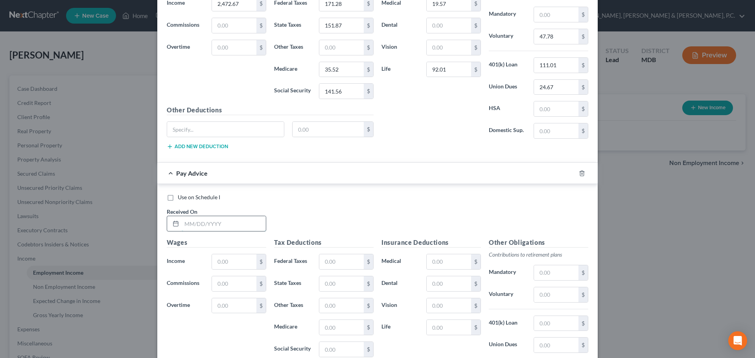
click at [241, 225] on input "text" at bounding box center [224, 223] width 84 height 15
type input "[DATE]"
type input "2,481.76"
type input "172.35"
type input "152.43"
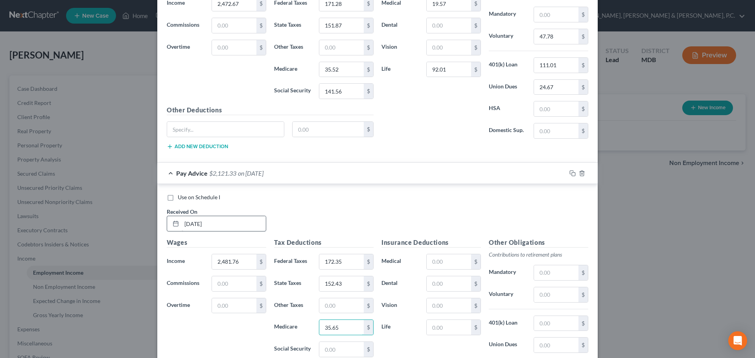
type input "35.65"
type input "142.26"
click at [442, 259] on input "text" at bounding box center [449, 262] width 44 height 15
type input "19.57"
type input "92.01"
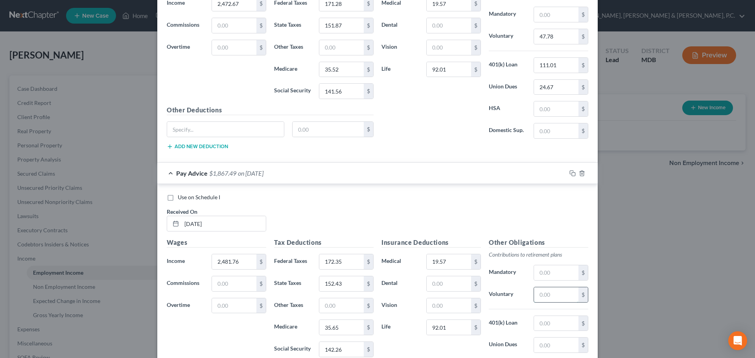
click at [554, 295] on input "text" at bounding box center [556, 295] width 44 height 15
type input "47.96"
type input "111.01"
type input "24.67"
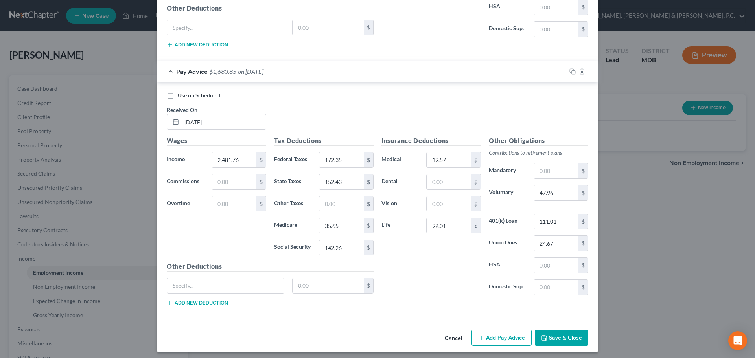
scroll to position [3067, 0]
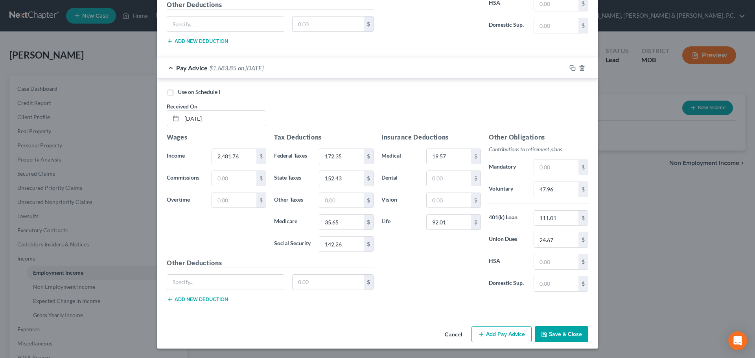
click at [503, 333] on button "Add Pay Advice" at bounding box center [502, 335] width 60 height 17
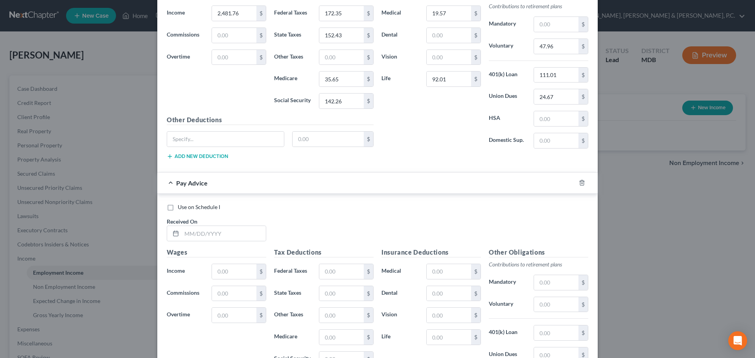
scroll to position [3214, 0]
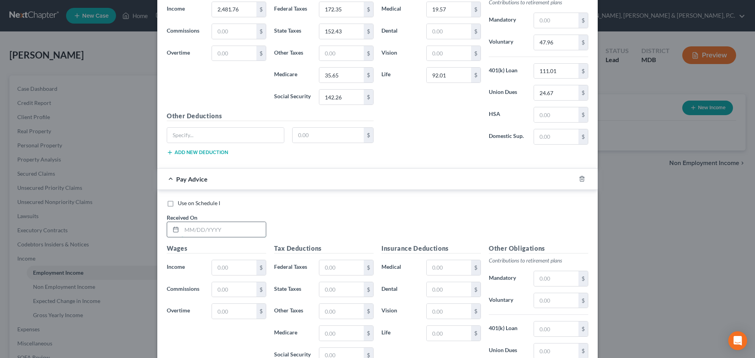
click at [225, 228] on input "text" at bounding box center [224, 229] width 84 height 15
type input "[DATE]"
type input "2,403.36"
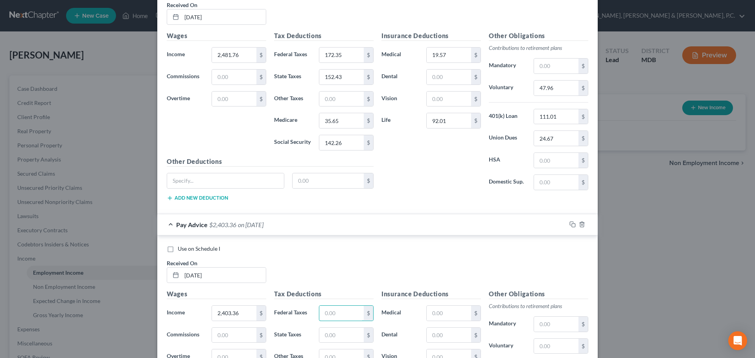
scroll to position [3168, 0]
